Goal: Book appointment/travel/reservation

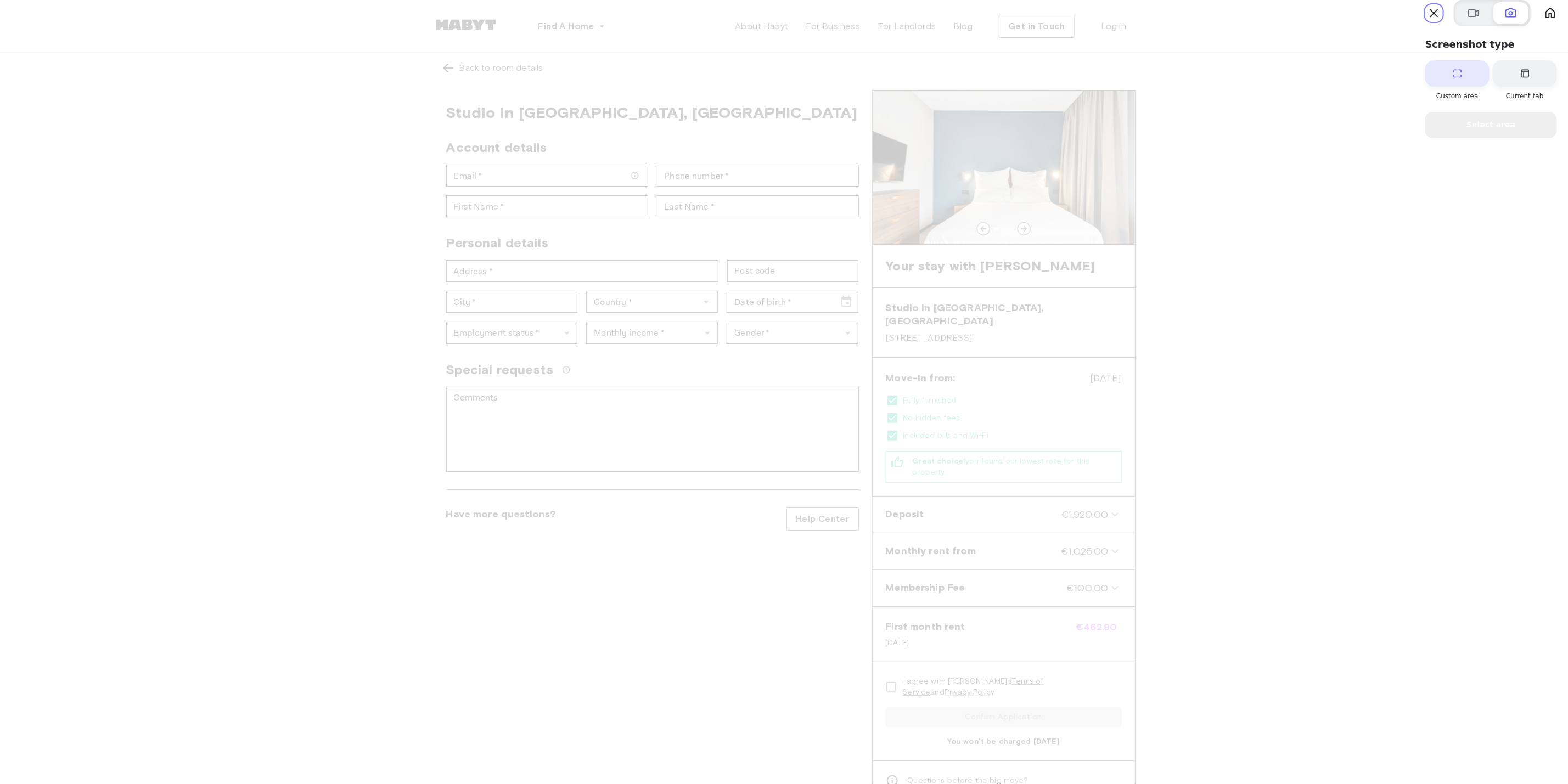
click at [1045, 79] on span at bounding box center [1458, 73] width 11 height 11
click at [1045, 138] on button "Select area" at bounding box center [1491, 125] width 132 height 26
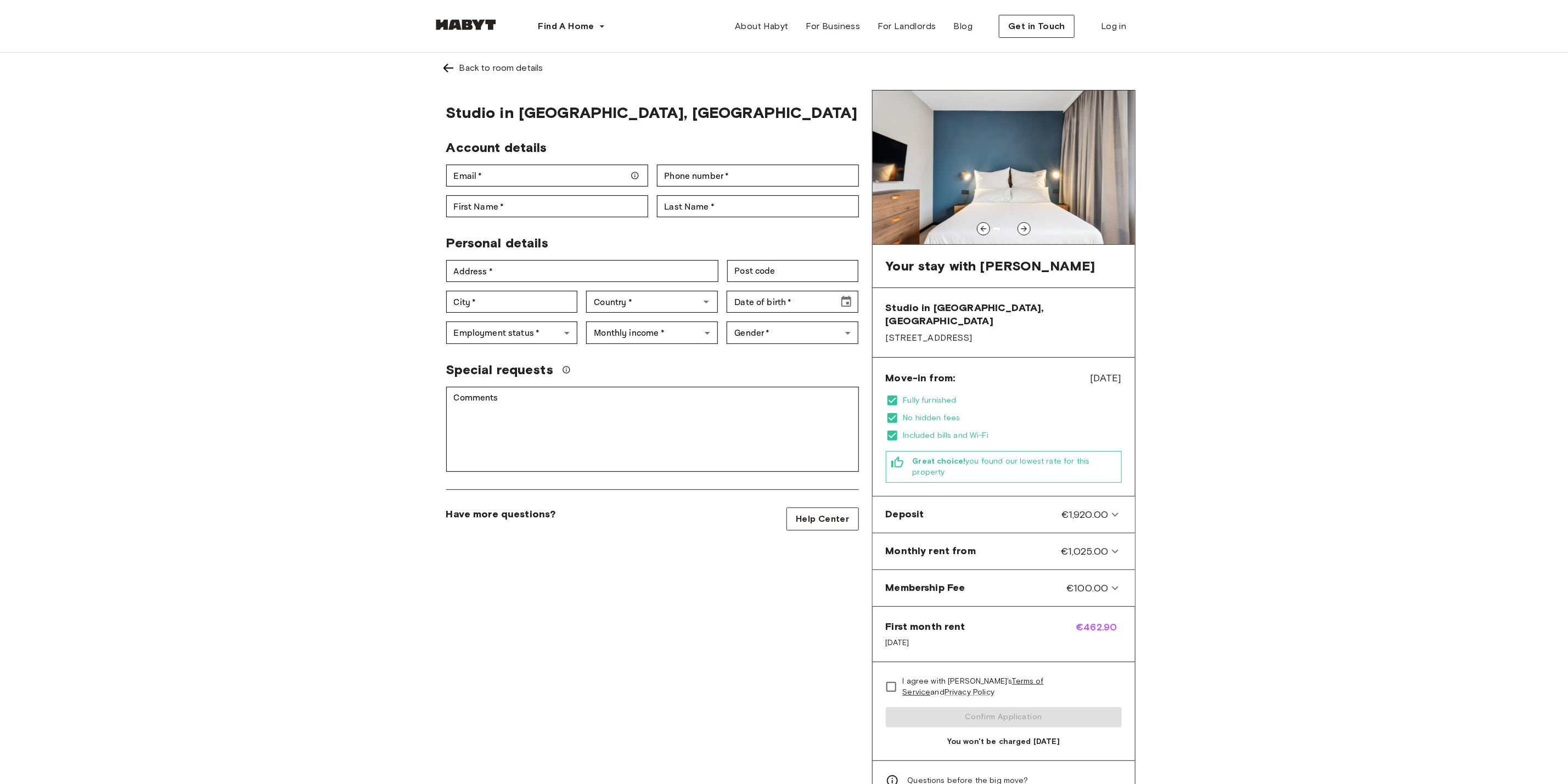
drag, startPoint x: 395, startPoint y: 7, endPoint x: 1191, endPoint y: 778, distance: 1108.2
